Goal: Task Accomplishment & Management: Manage account settings

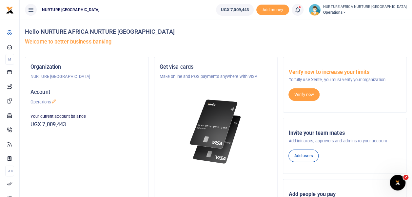
click at [301, 9] on icon at bounding box center [297, 9] width 7 height 7
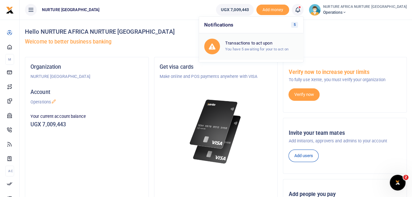
click at [273, 47] on small "You have 5 awaiting for your to act on" at bounding box center [256, 49] width 63 height 5
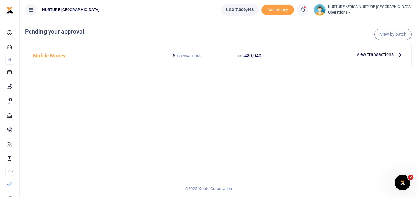
click at [306, 10] on span at bounding box center [306, 10] width 0 height 0
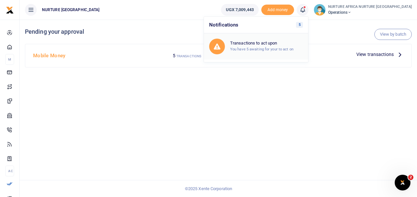
click at [281, 53] on div "Transactions to act upon You have 5 awaiting for your to act on" at bounding box center [256, 47] width 94 height 16
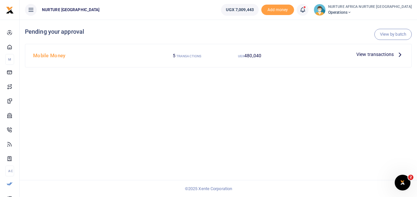
click at [365, 54] on span "View transactions" at bounding box center [374, 54] width 37 height 7
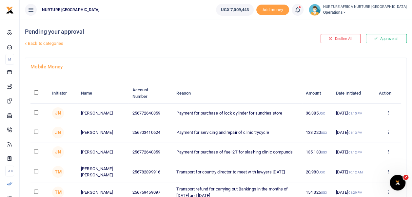
click at [34, 115] on td at bounding box center [39, 113] width 18 height 19
click at [37, 113] on input "checkbox" at bounding box center [36, 112] width 4 height 4
checkbox input "true"
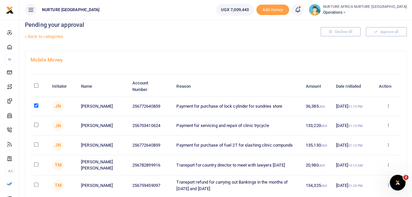
click at [35, 126] on input "checkbox" at bounding box center [36, 125] width 4 height 4
checkbox input "true"
click at [36, 146] on input "checkbox" at bounding box center [36, 144] width 4 height 4
checkbox input "true"
click at [34, 167] on input "checkbox" at bounding box center [36, 164] width 4 height 4
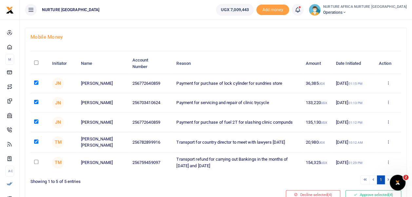
scroll to position [33, 0]
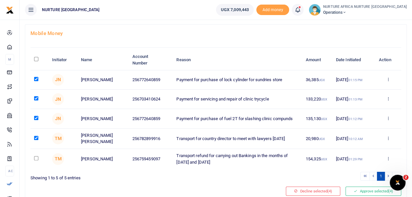
click at [36, 143] on td at bounding box center [39, 139] width 18 height 20
click at [35, 140] on input "checkbox" at bounding box center [36, 138] width 4 height 4
checkbox input "false"
click at [353, 193] on icon at bounding box center [355, 191] width 4 height 5
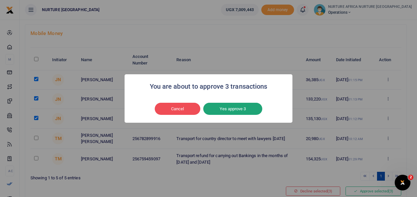
click at [227, 105] on button "Yes approve 3" at bounding box center [232, 109] width 59 height 12
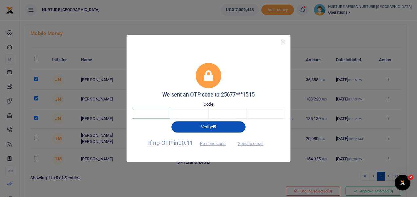
click at [163, 112] on input "text" at bounding box center [151, 113] width 38 height 11
type input "8"
type input "1"
type input "0"
type input "3"
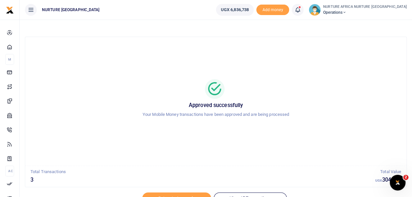
click at [301, 9] on icon at bounding box center [297, 9] width 7 height 7
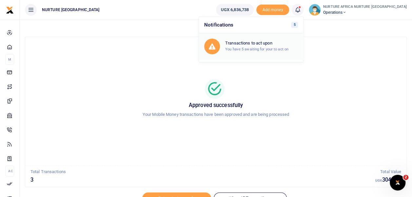
click at [284, 47] on small "You have 5 awaiting for your to act on" at bounding box center [256, 49] width 63 height 5
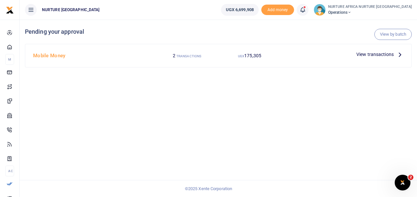
click at [368, 55] on span "View transactions" at bounding box center [374, 54] width 37 height 7
